Goal: Task Accomplishment & Management: Use online tool/utility

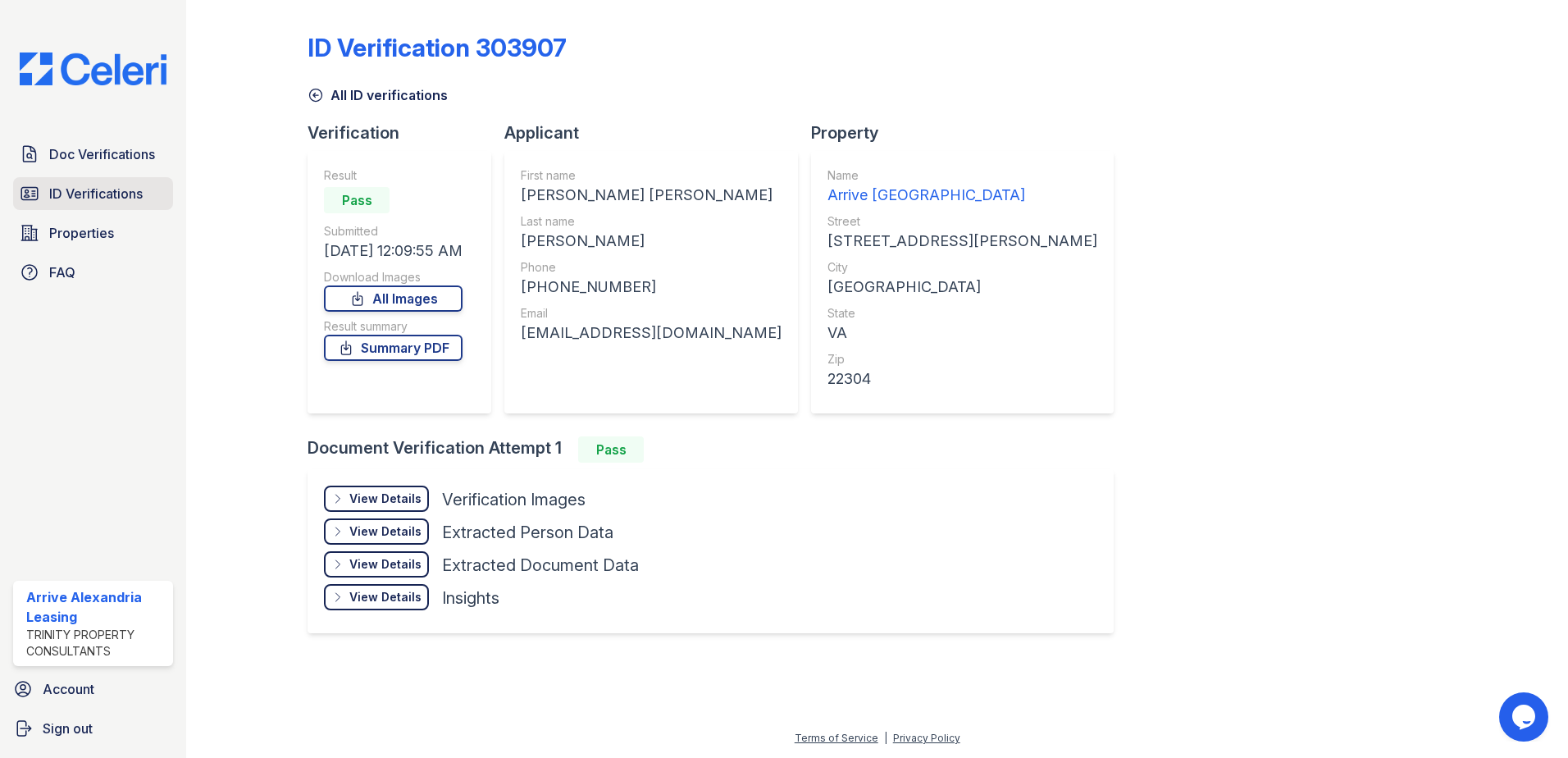
click at [119, 201] on span "ID Verifications" at bounding box center [95, 193] width 94 height 20
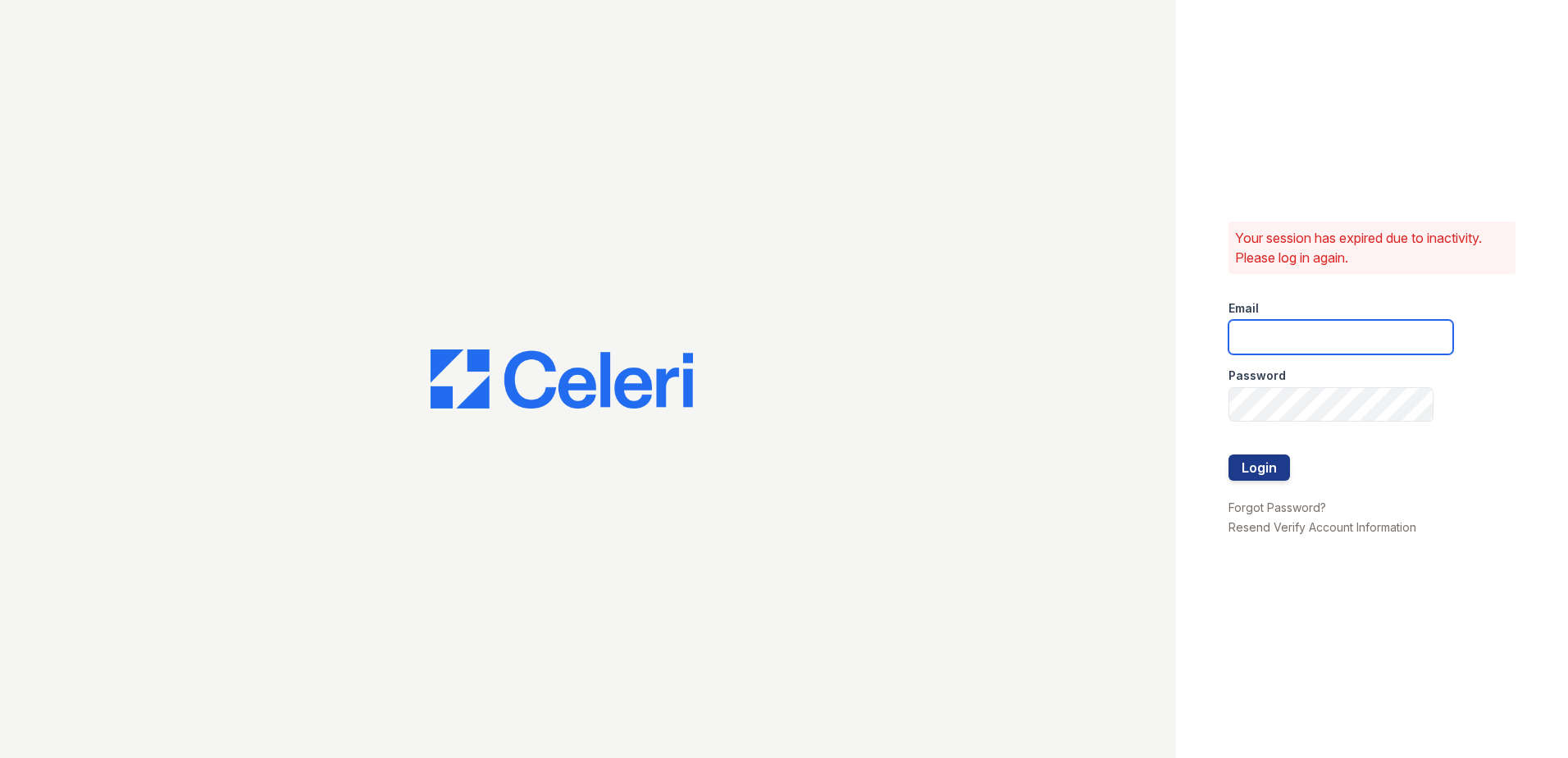
type input "arrivealexandria@trinity-pm.com"
click at [1285, 475] on button "Login" at bounding box center [1259, 468] width 61 height 26
click at [1271, 474] on button "Login" at bounding box center [1259, 468] width 61 height 26
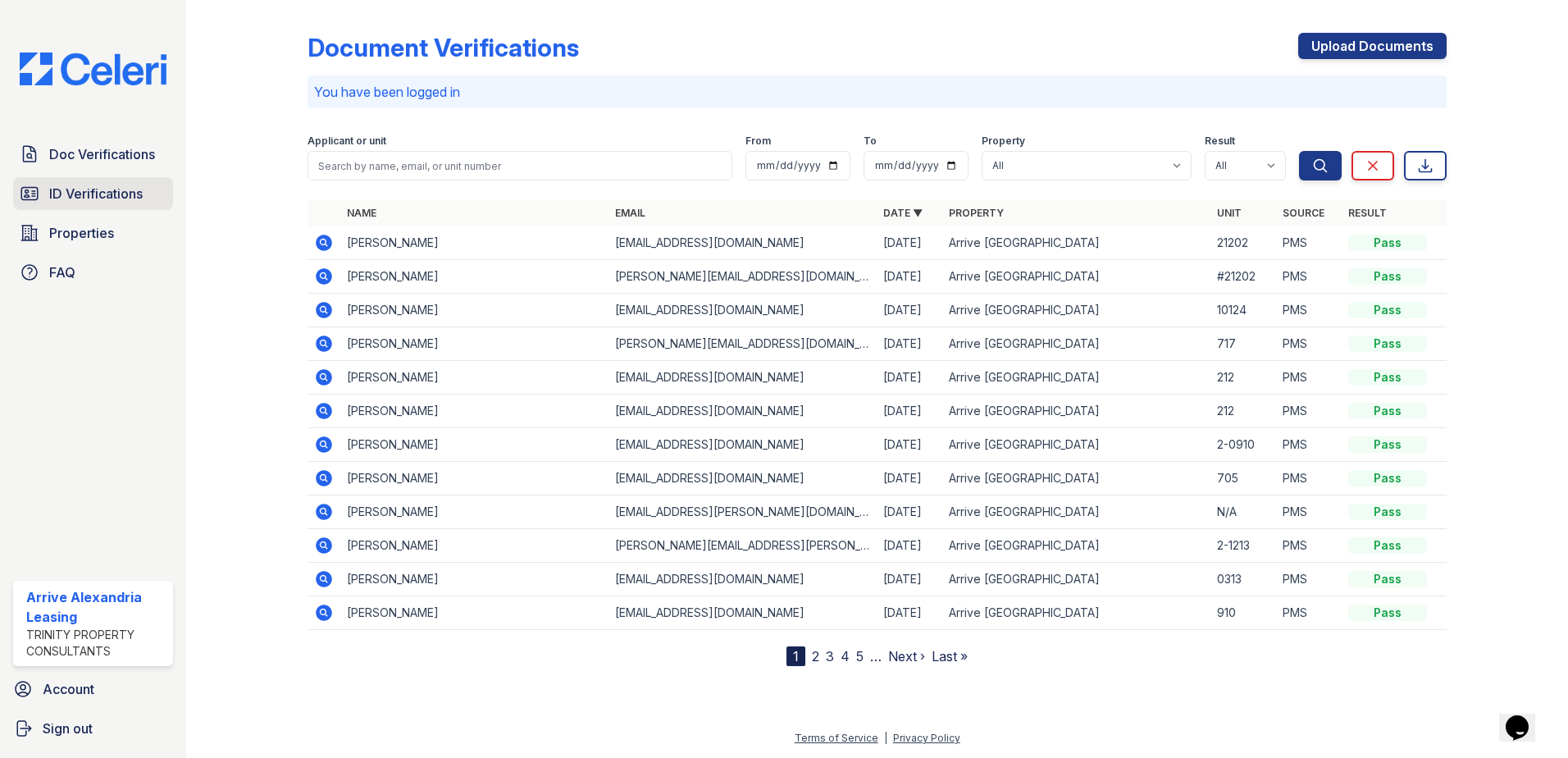
click at [112, 195] on span "ID Verifications" at bounding box center [95, 193] width 94 height 20
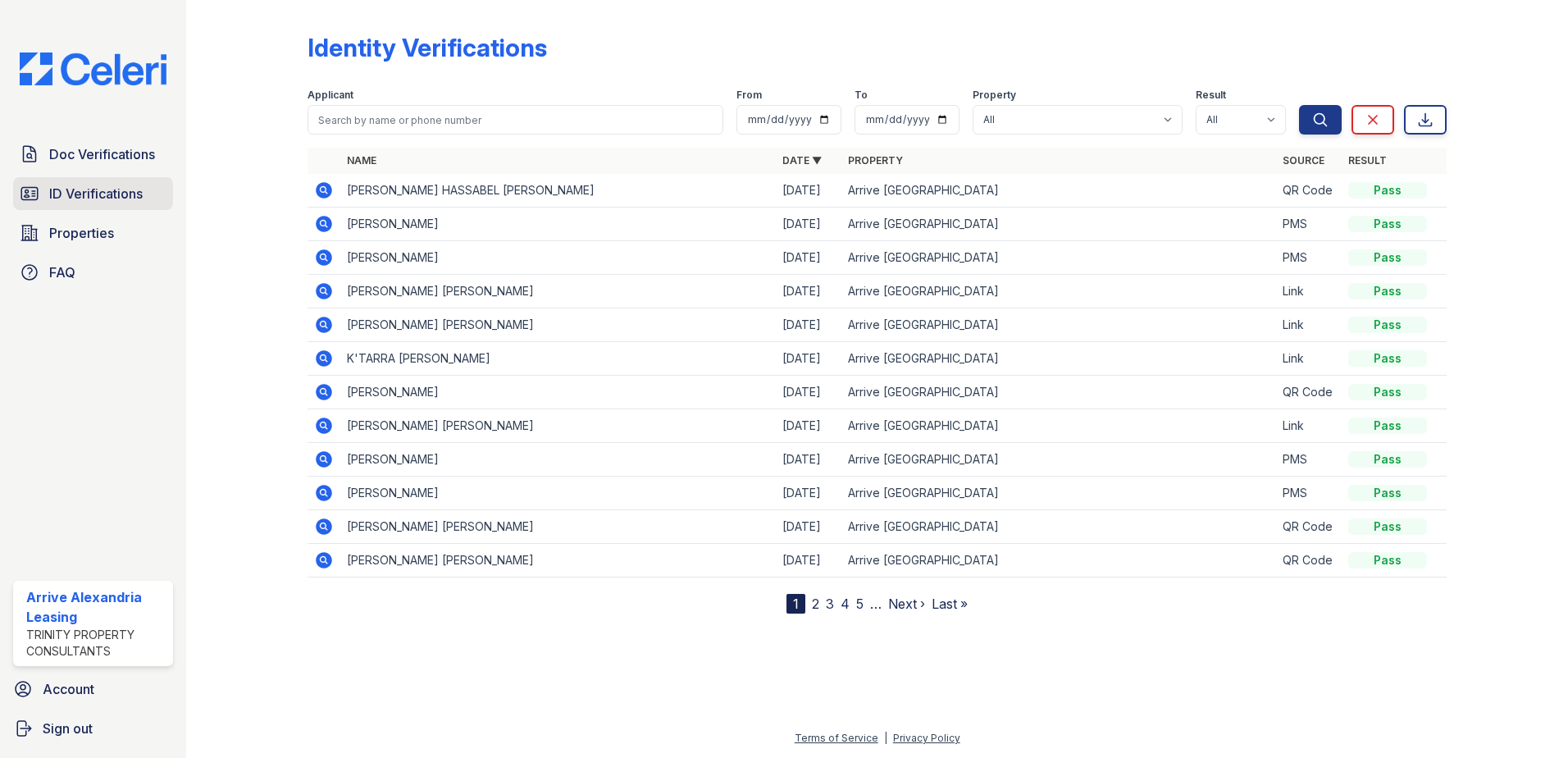
click at [119, 201] on span "ID Verifications" at bounding box center [95, 193] width 94 height 20
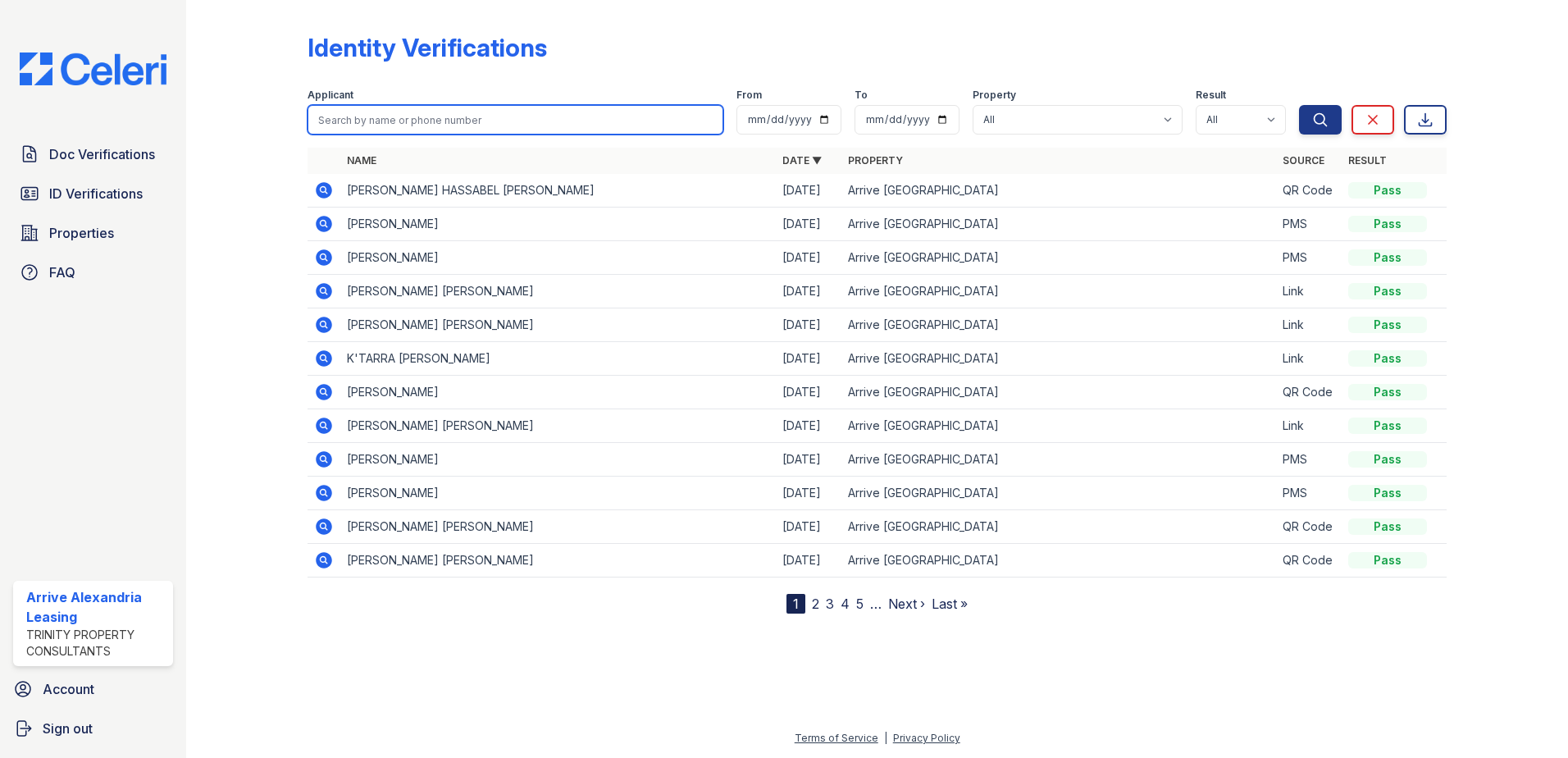
click at [495, 128] on input "search" at bounding box center [515, 119] width 416 height 29
type input "fatih"
click at [1300, 105] on button "Search" at bounding box center [1320, 119] width 43 height 29
